Goal: Understand process/instructions: Learn how to perform a task or action

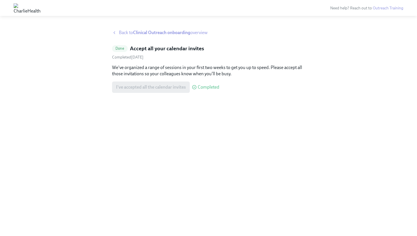
click at [132, 34] on span "Back to Clinical Outreach onboarding overview" at bounding box center [163, 33] width 89 height 6
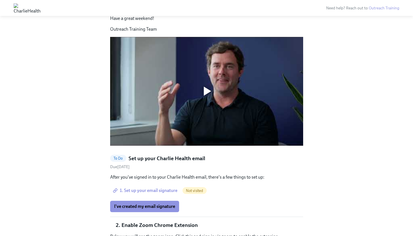
scroll to position [532, 0]
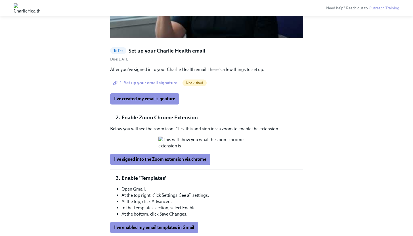
click at [169, 80] on span "1. Set up your email signature" at bounding box center [145, 83] width 63 height 6
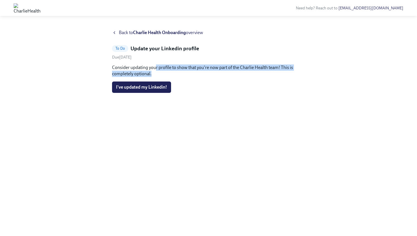
drag, startPoint x: 155, startPoint y: 67, endPoint x: 192, endPoint y: 75, distance: 37.9
click at [192, 75] on p "Consider updating your profile to show that you're now part of the Charlie Heal…" at bounding box center [208, 70] width 193 height 12
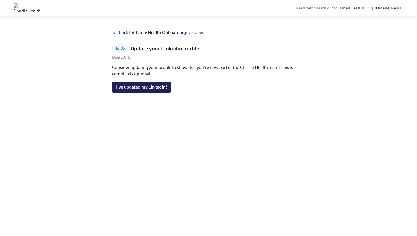
click at [135, 32] on strong "Charlie Health Onboarding" at bounding box center [159, 32] width 53 height 5
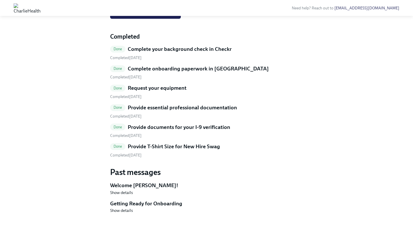
scroll to position [287, 0]
